Goal: Check status

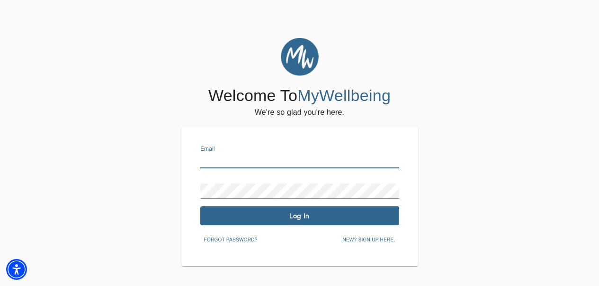
click at [250, 163] on input "text" at bounding box center [299, 160] width 199 height 15
type input "[PERSON_NAME][EMAIL_ADDRESS][PERSON_NAME][DOMAIN_NAME]"
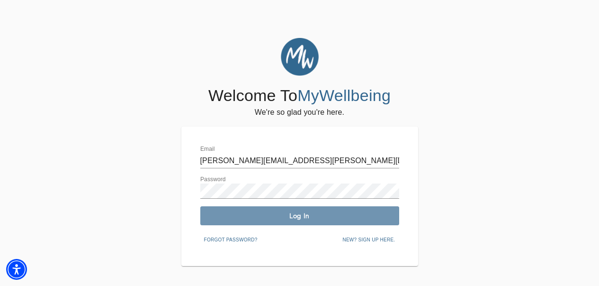
click at [249, 213] on span "Log In" at bounding box center [299, 215] width 191 height 9
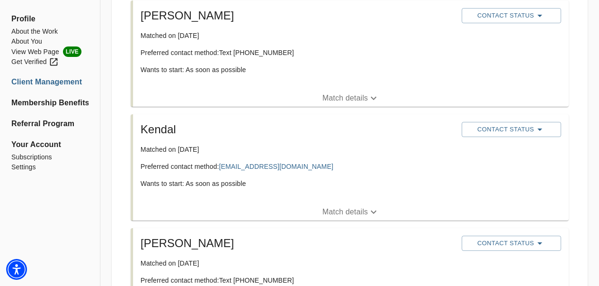
scroll to position [332, 0]
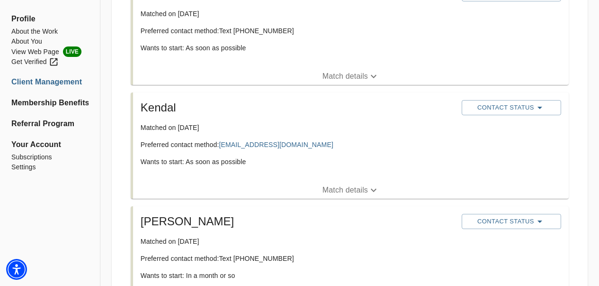
click at [343, 190] on p "Match details" at bounding box center [345, 189] width 45 height 11
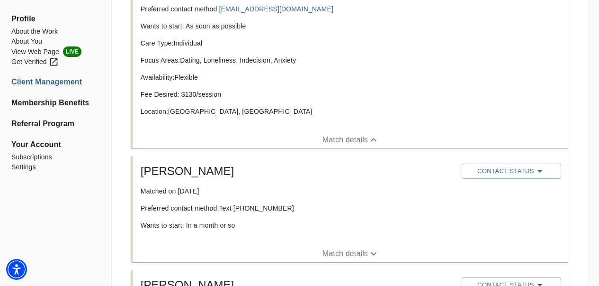
scroll to position [474, 0]
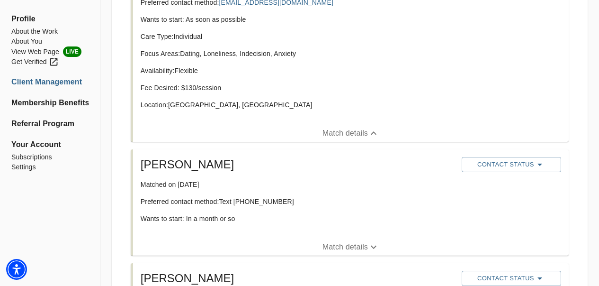
click at [333, 247] on p "Match details" at bounding box center [345, 246] width 45 height 11
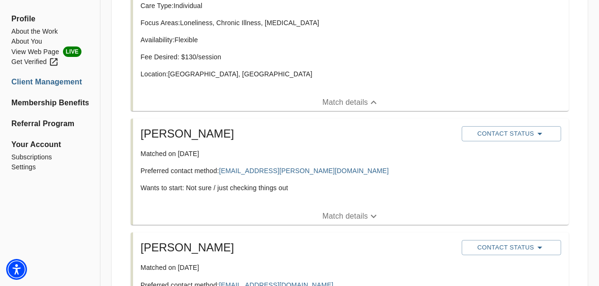
scroll to position [710, 0]
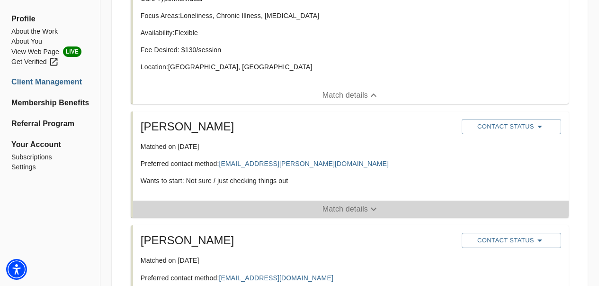
click at [346, 205] on p "Match details" at bounding box center [345, 208] width 45 height 11
